Goal: Task Accomplishment & Management: Manage account settings

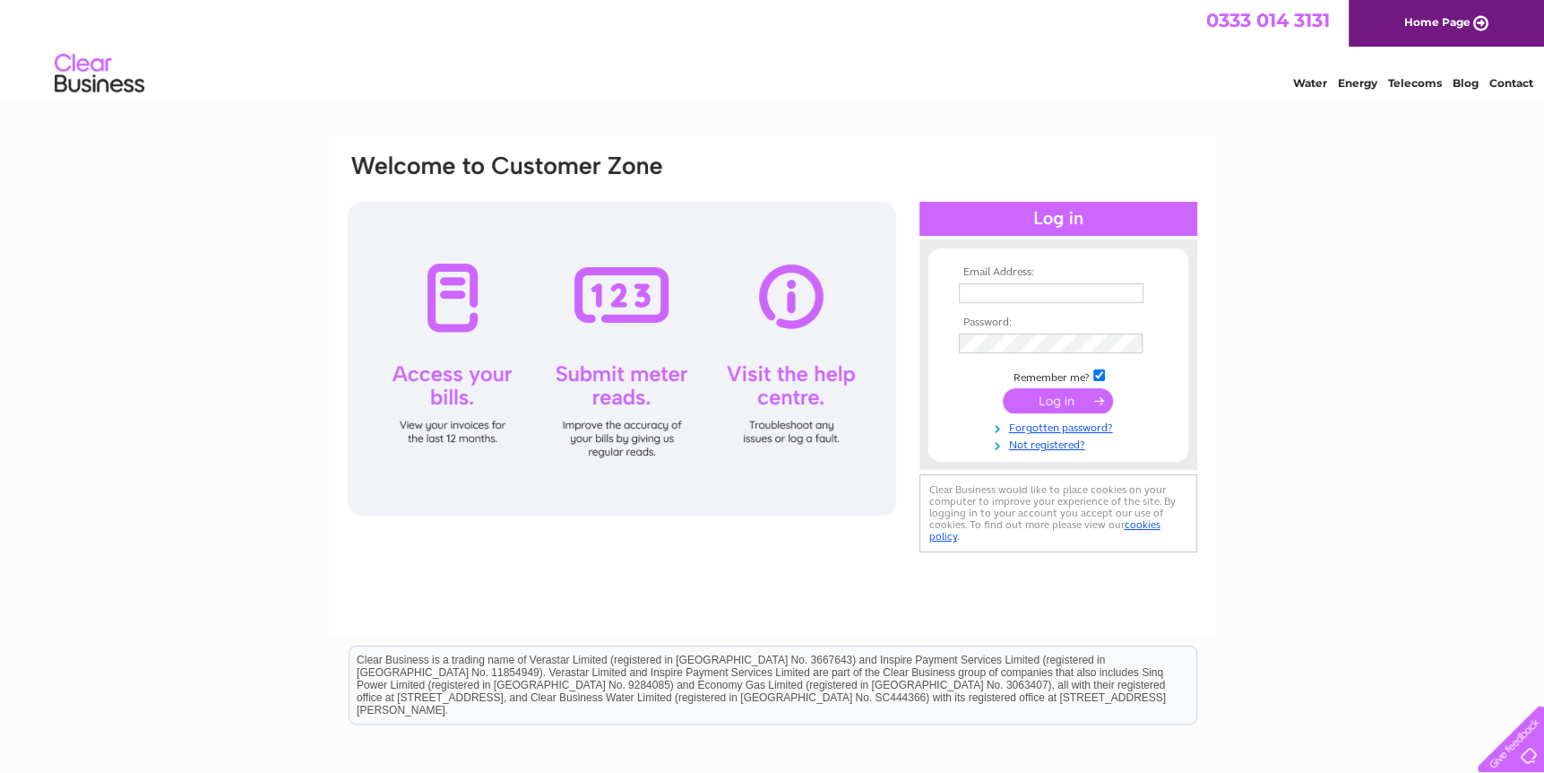
type input "office@ritsonyoung.com"
click at [1042, 400] on input "submit" at bounding box center [1058, 400] width 110 height 25
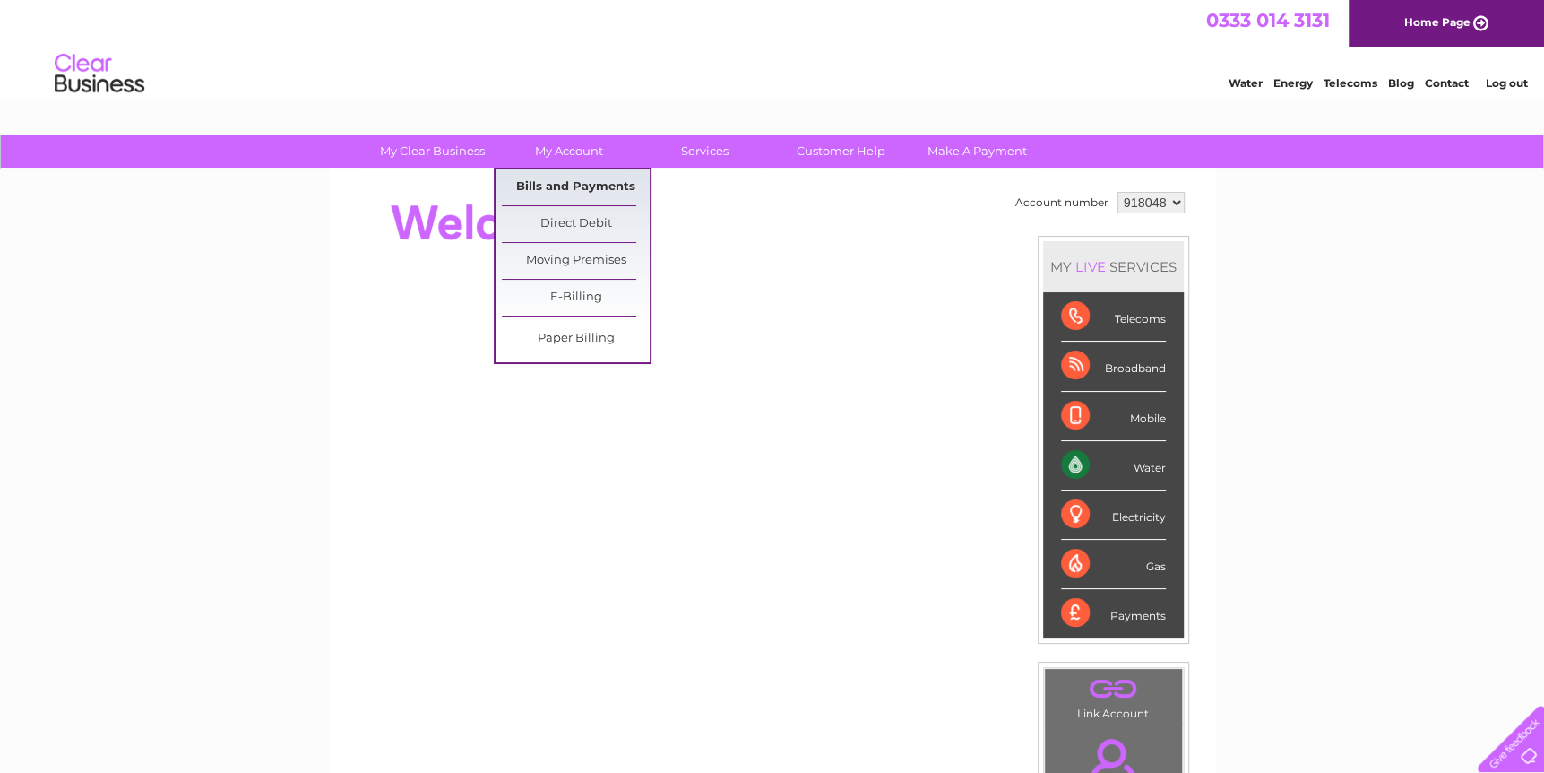
click at [587, 177] on link "Bills and Payments" at bounding box center [576, 187] width 148 height 36
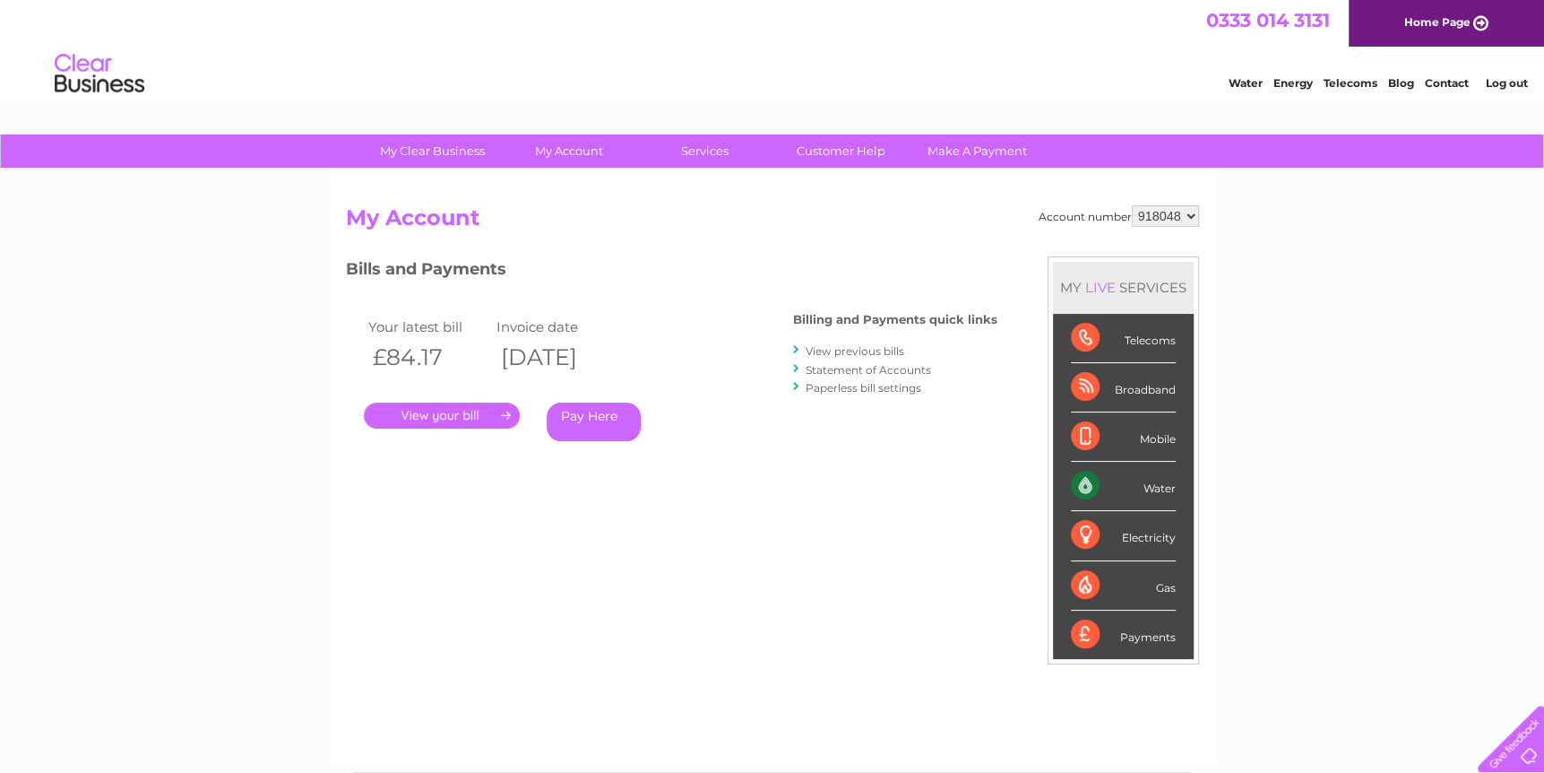
click at [484, 418] on link "." at bounding box center [442, 415] width 156 height 26
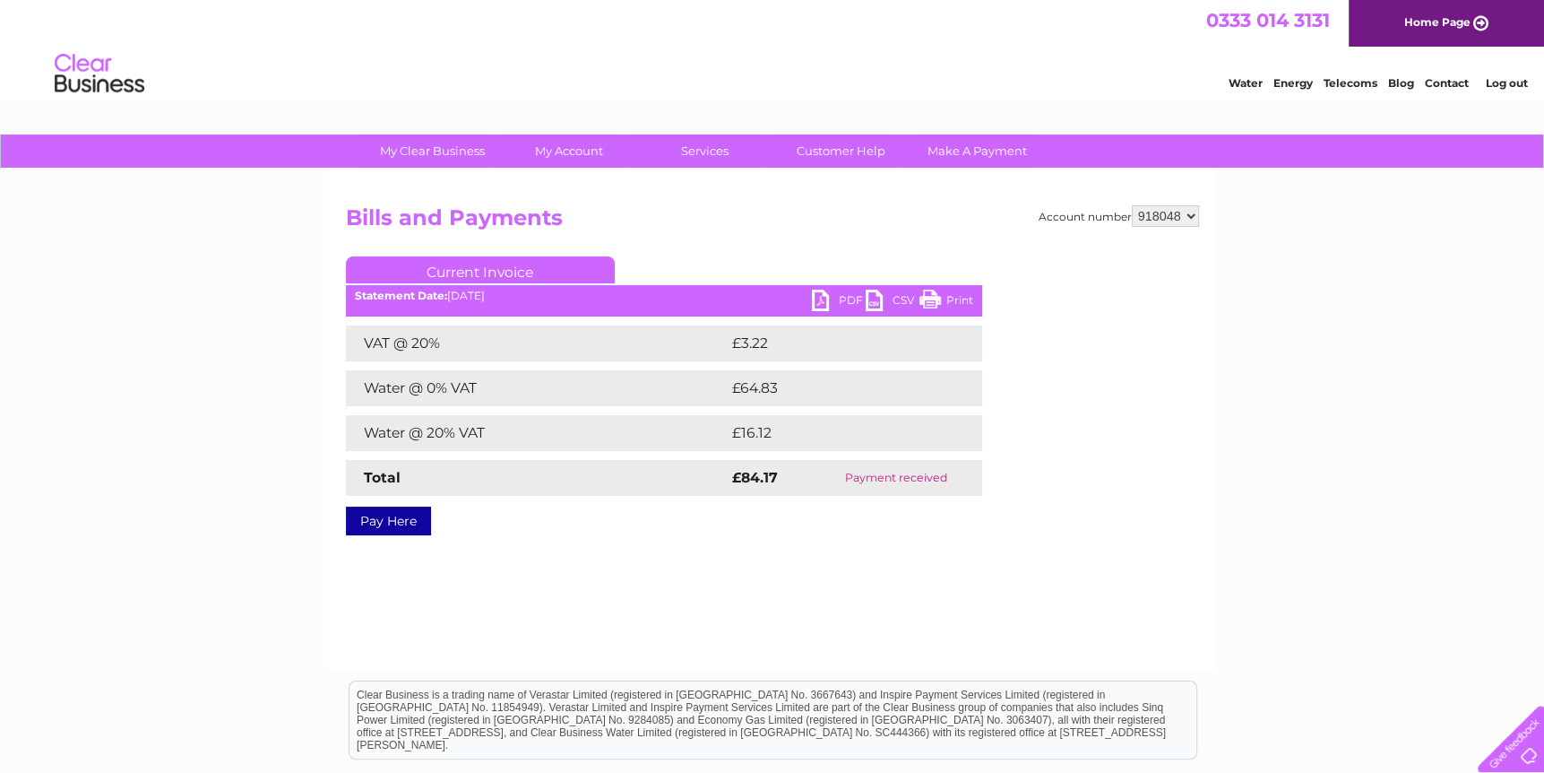
click at [842, 292] on link "PDF" at bounding box center [839, 303] width 54 height 26
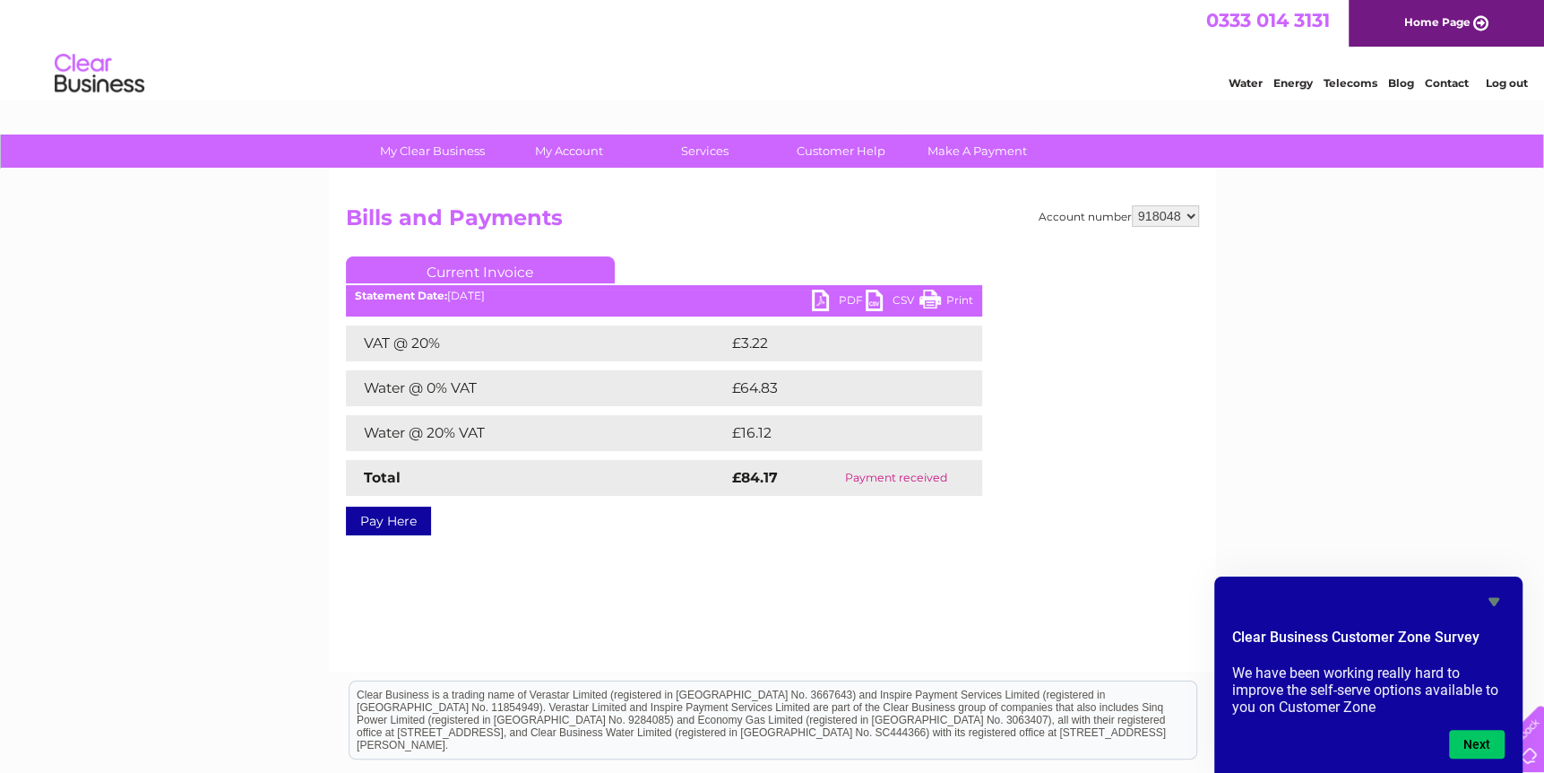
click at [1514, 76] on link "Log out" at bounding box center [1506, 82] width 42 height 13
